Goal: Task Accomplishment & Management: Manage account settings

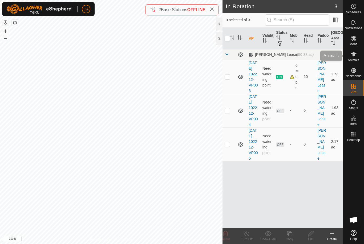
click at [355, 53] on icon at bounding box center [354, 54] width 6 height 6
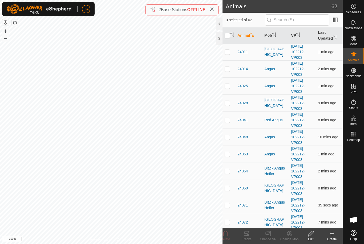
click at [250, 37] on th "Animal" at bounding box center [248, 36] width 27 height 16
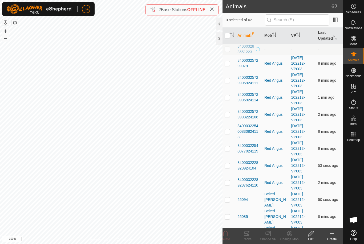
click at [247, 39] on th "Animal" at bounding box center [248, 36] width 27 height 16
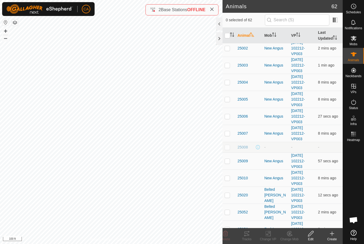
scroll to position [593, 0]
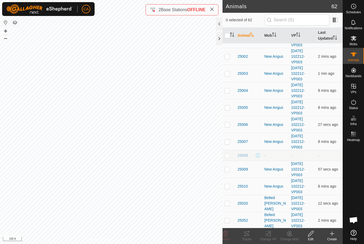
click at [228, 124] on p-checkbox at bounding box center [227, 125] width 5 height 4
checkbox input "true"
click at [228, 74] on p-checkbox at bounding box center [227, 73] width 5 height 4
click at [230, 71] on td at bounding box center [229, 73] width 13 height 17
checkbox input "false"
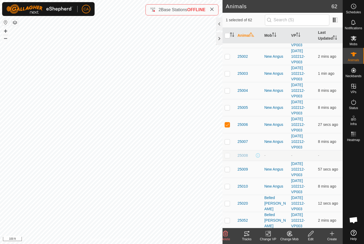
click at [228, 128] on td at bounding box center [229, 124] width 13 height 17
checkbox input "false"
